Goal: Transaction & Acquisition: Purchase product/service

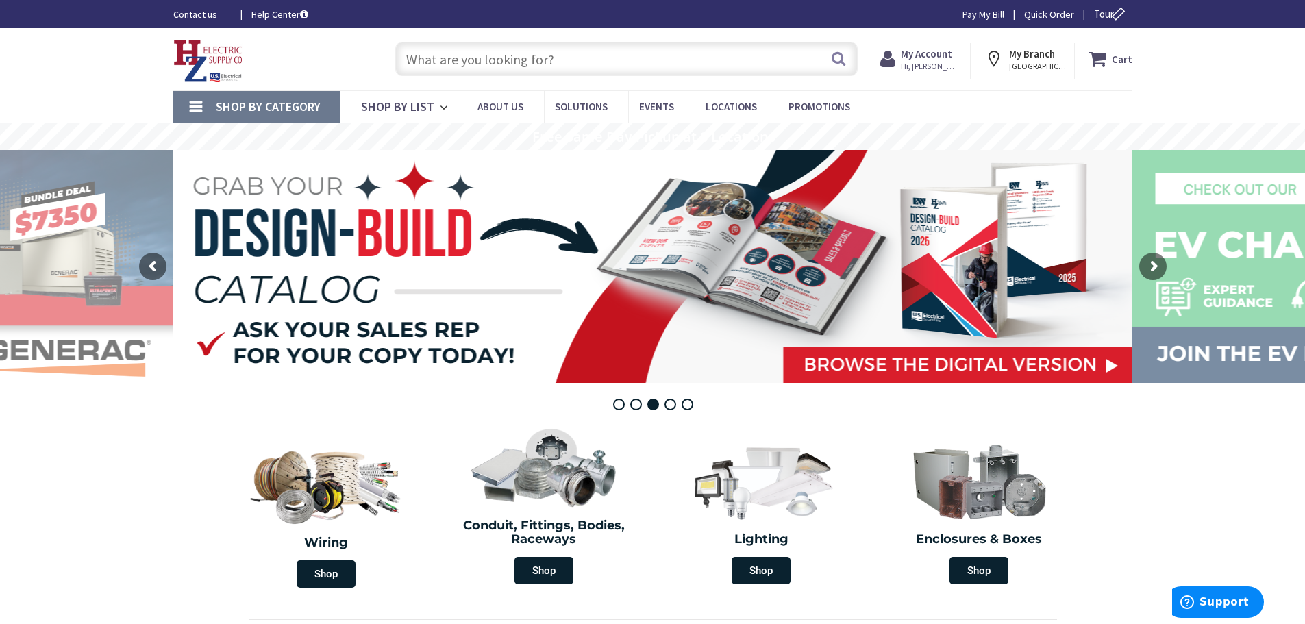
click at [511, 58] on input "text" at bounding box center [626, 59] width 462 height 34
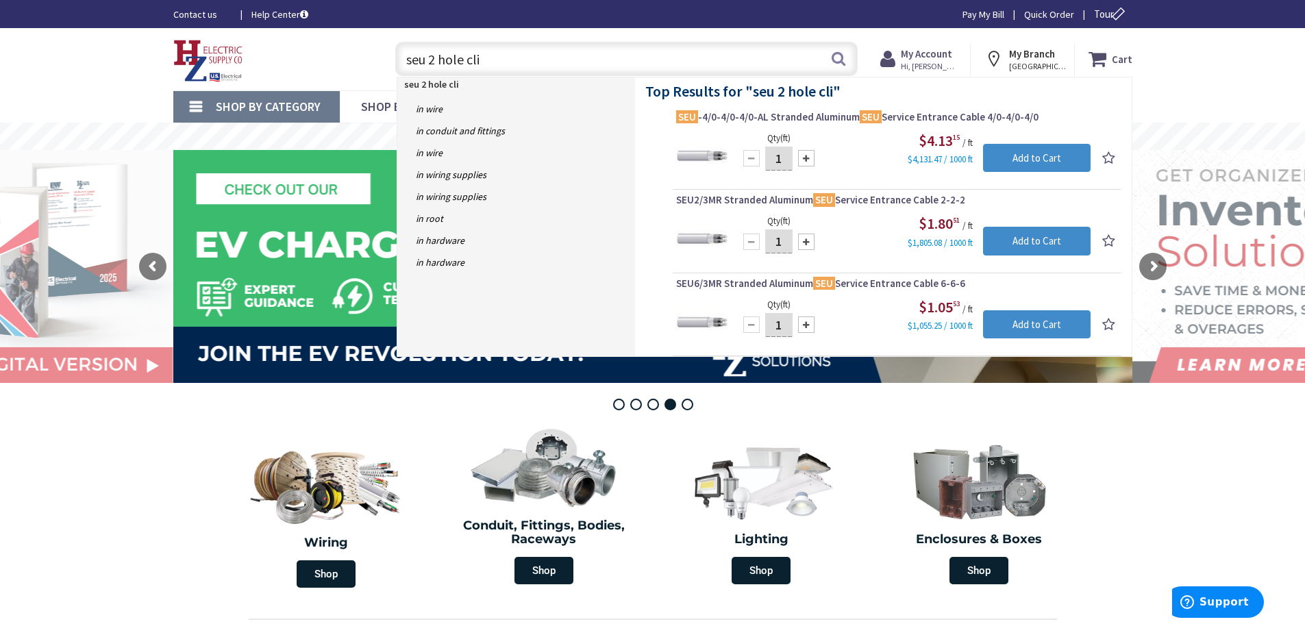
type input "seu 2 hole clip"
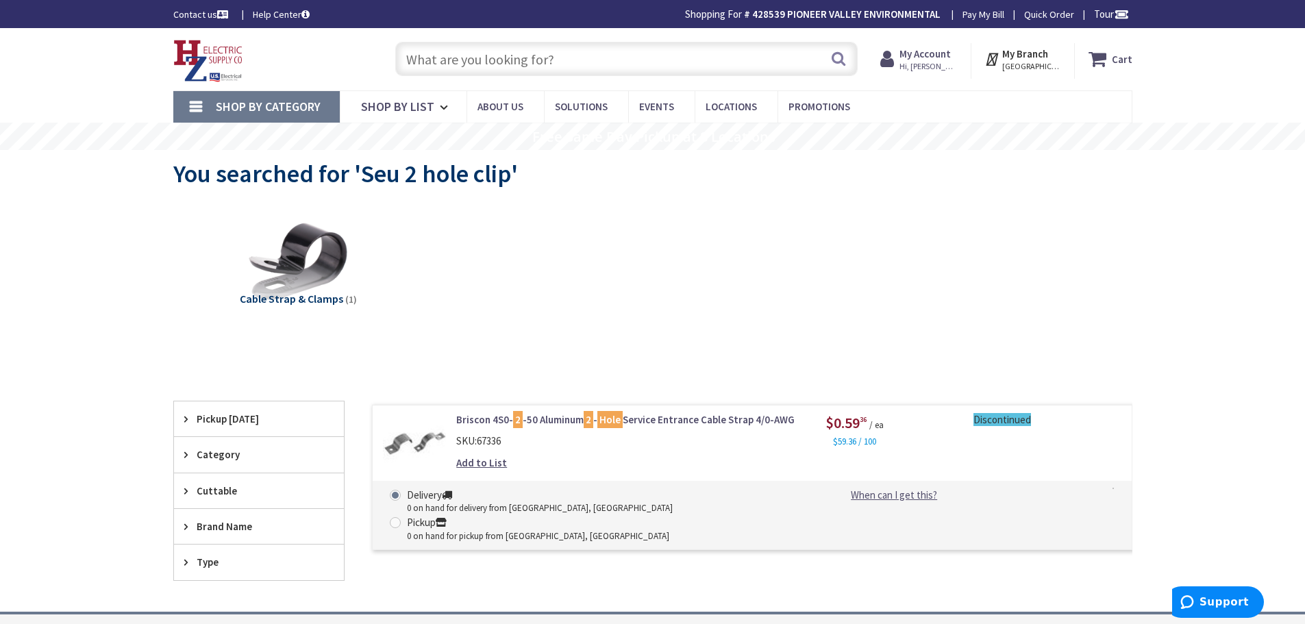
click at [458, 62] on input "text" at bounding box center [626, 59] width 462 height 34
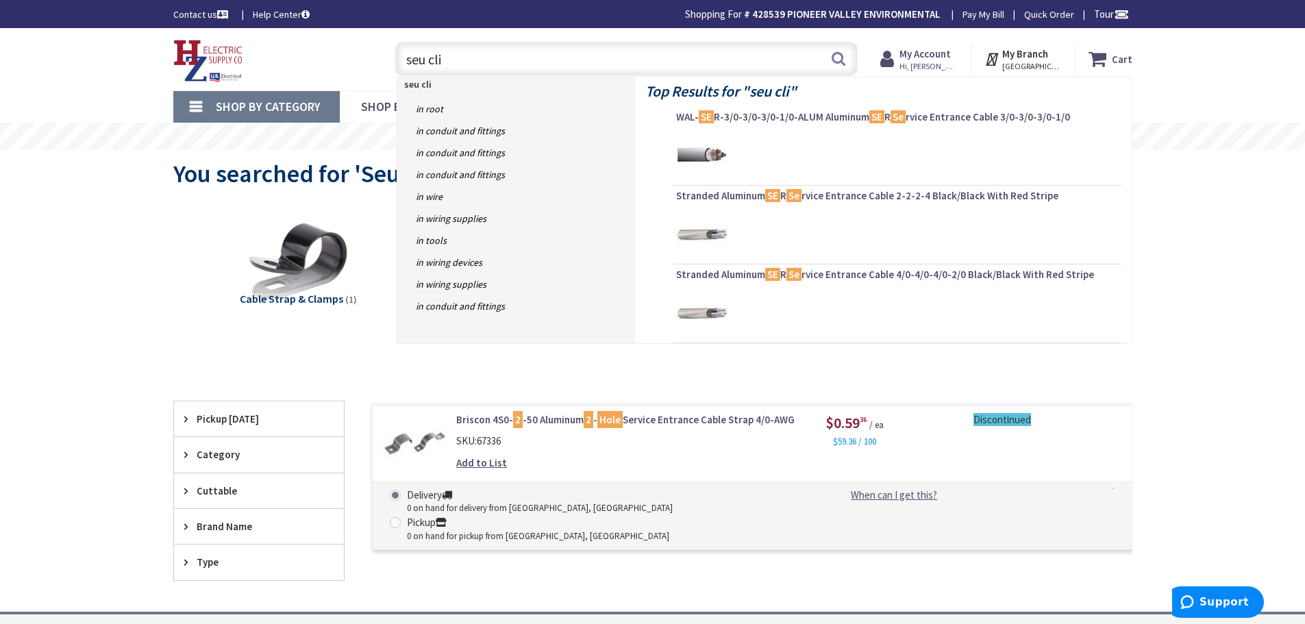
type input "seu clip"
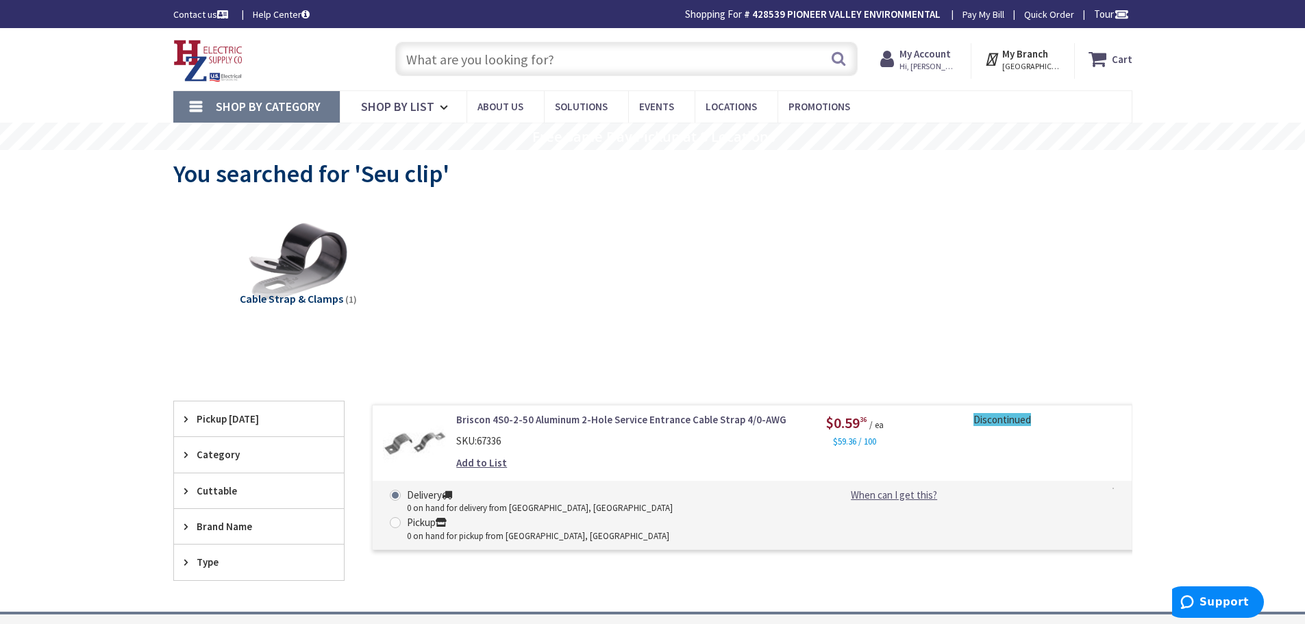
click at [204, 51] on img at bounding box center [208, 61] width 70 height 42
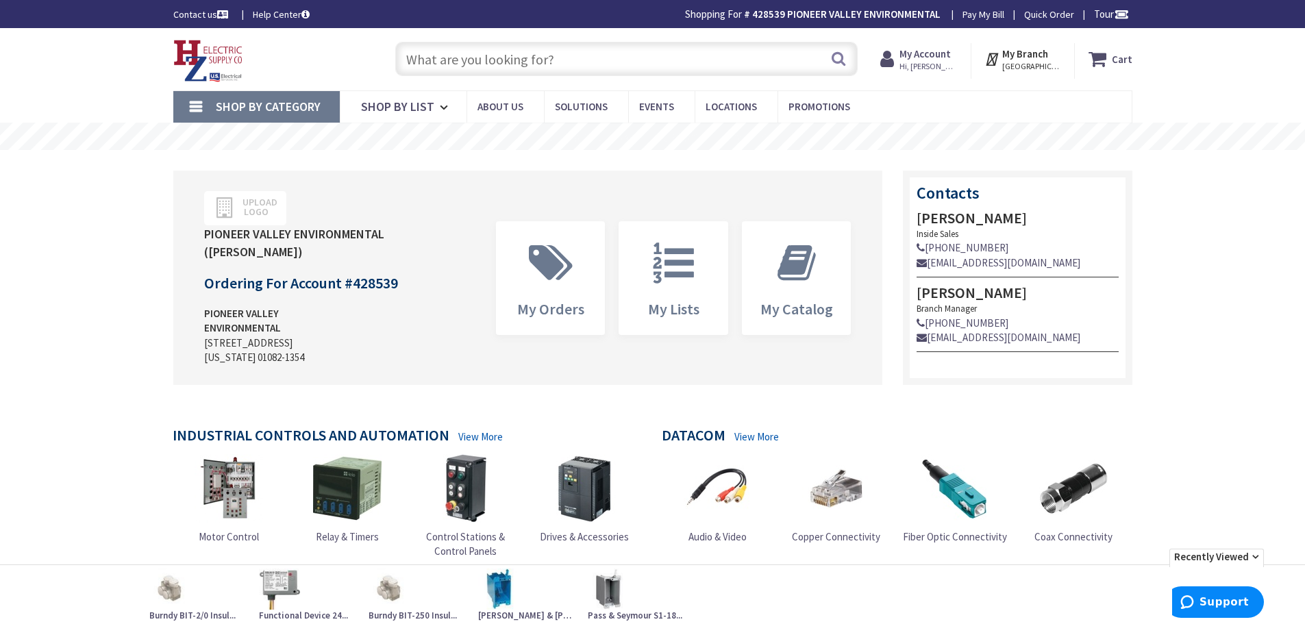
click at [583, 60] on input "text" at bounding box center [626, 59] width 462 height 34
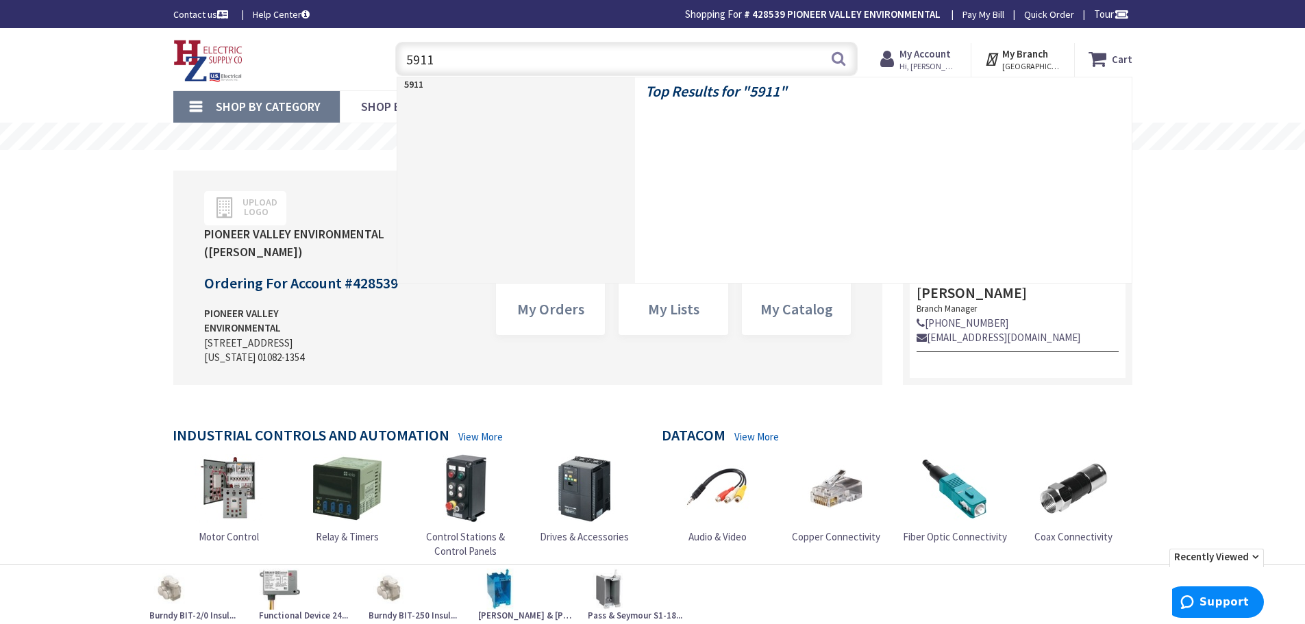
type input "59118"
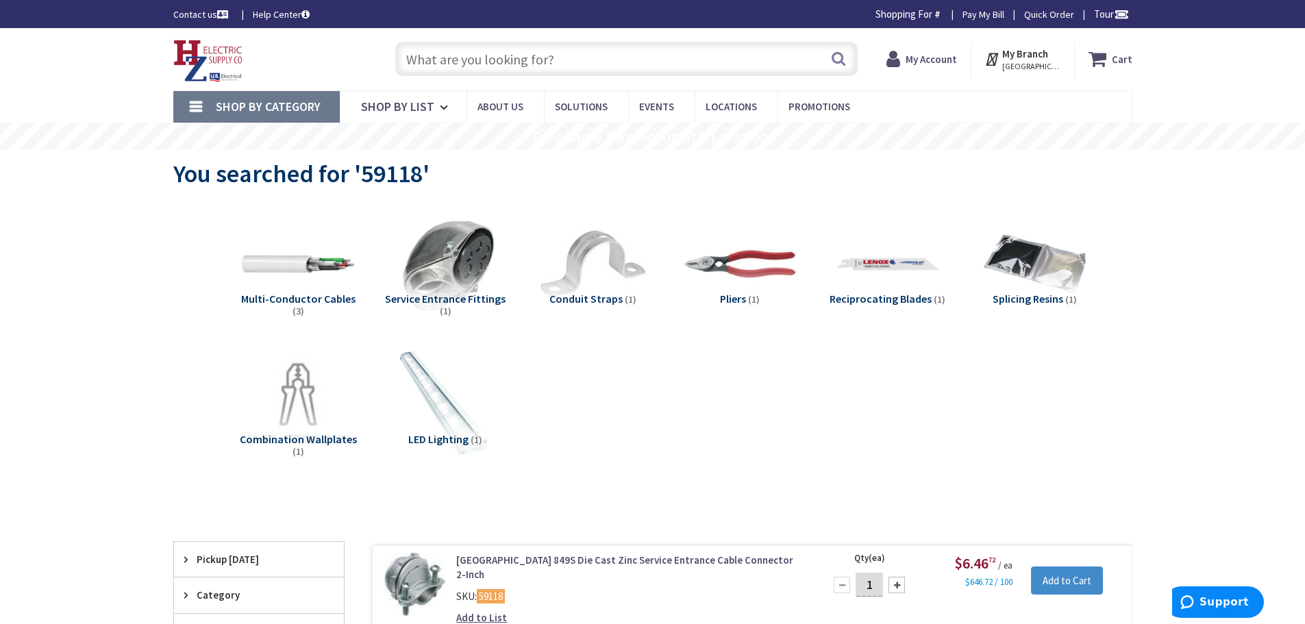
click at [517, 58] on input "text" at bounding box center [626, 59] width 462 height 34
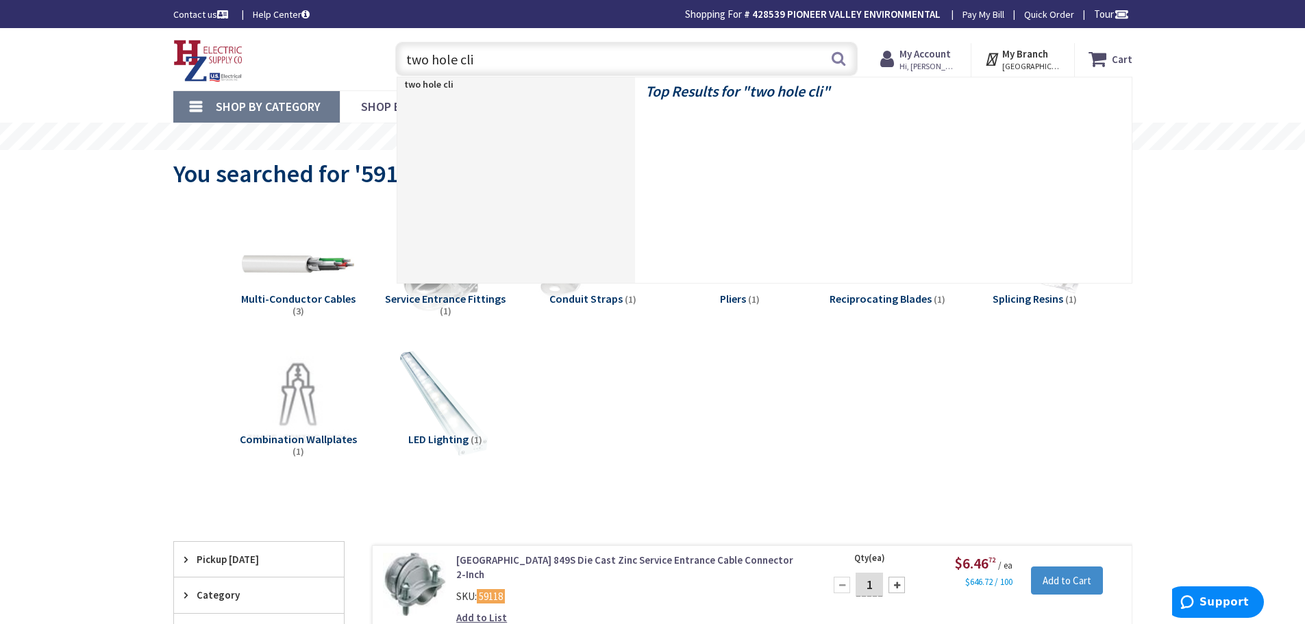
type input "two hole clip"
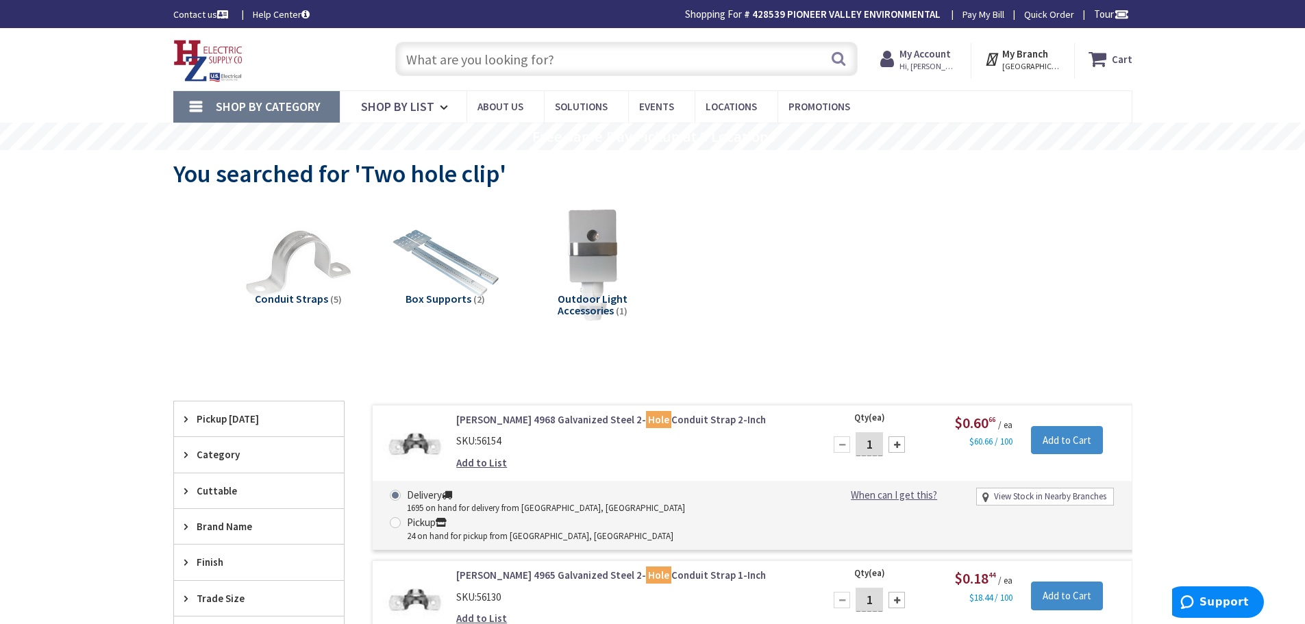
click at [456, 58] on input "text" at bounding box center [626, 59] width 462 height 34
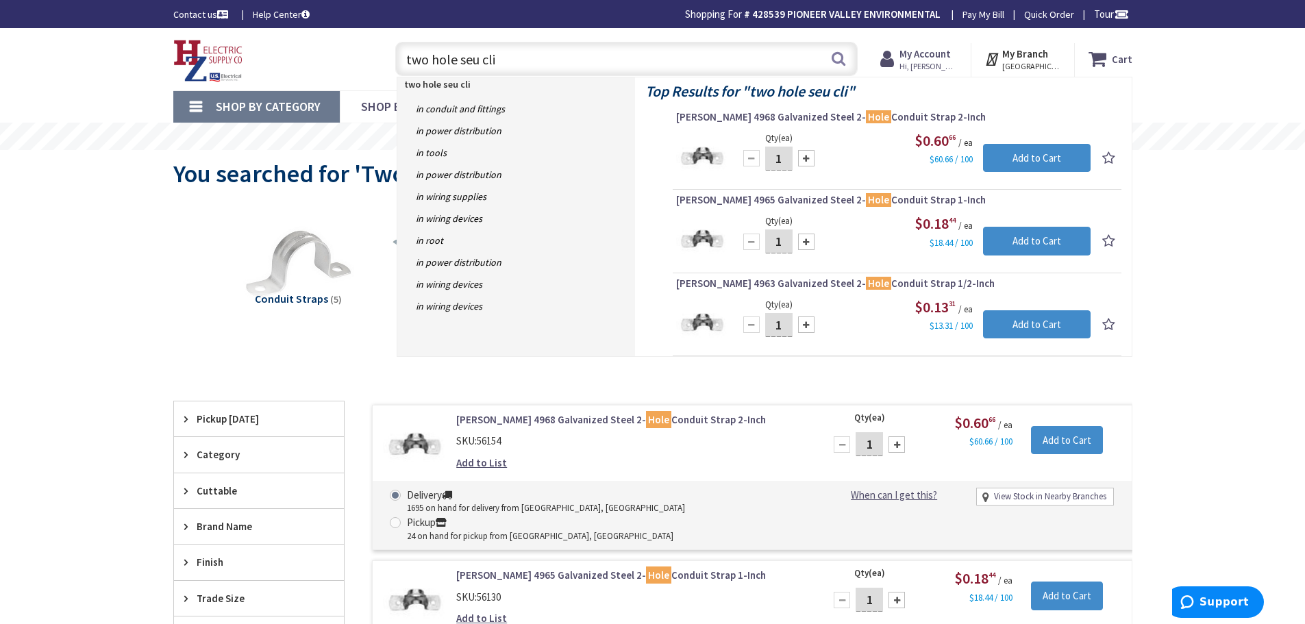
type input "two hole seu clip"
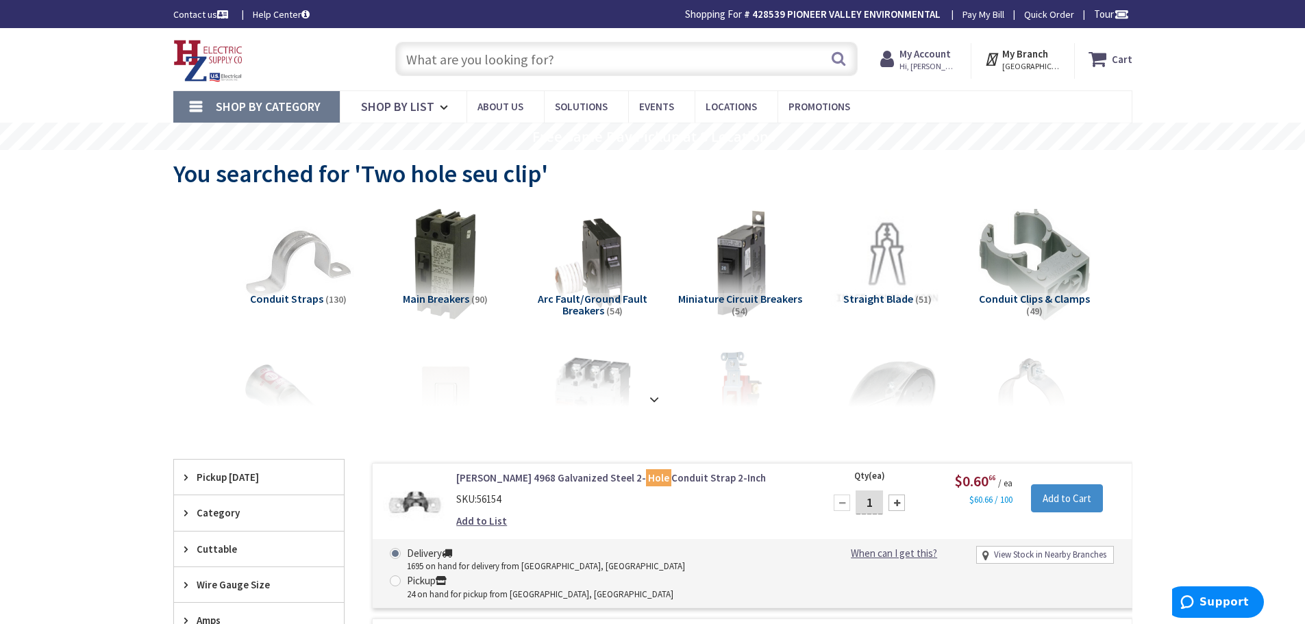
click at [201, 71] on img at bounding box center [208, 61] width 70 height 42
